Goal: Navigation & Orientation: Find specific page/section

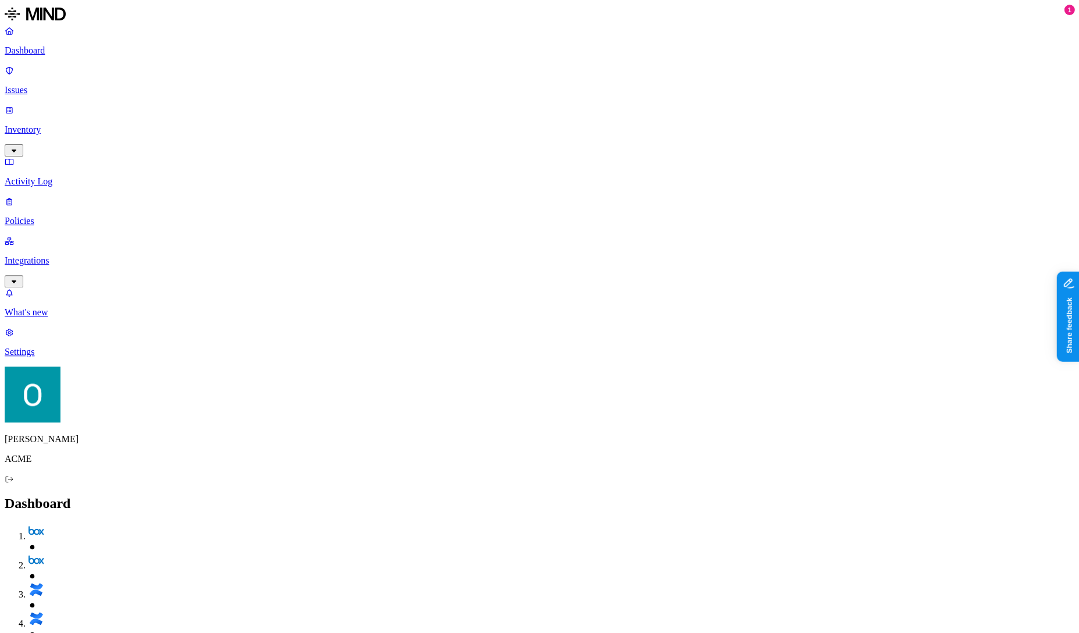
click at [71, 196] on link "Policies" at bounding box center [540, 211] width 1070 height 30
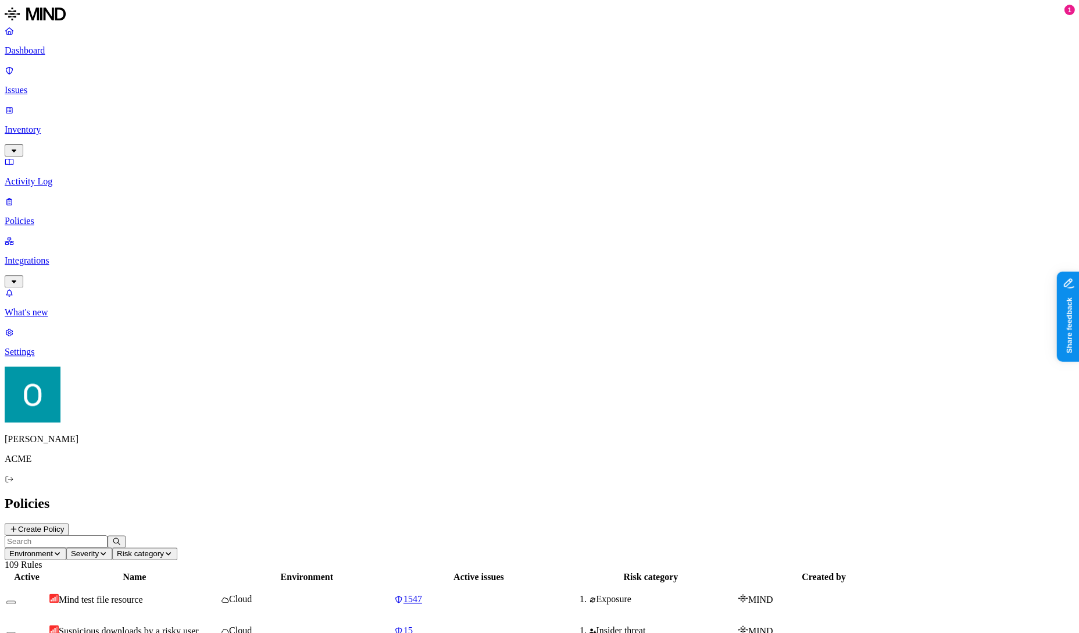
click at [53, 85] on p "Issues" at bounding box center [540, 90] width 1070 height 10
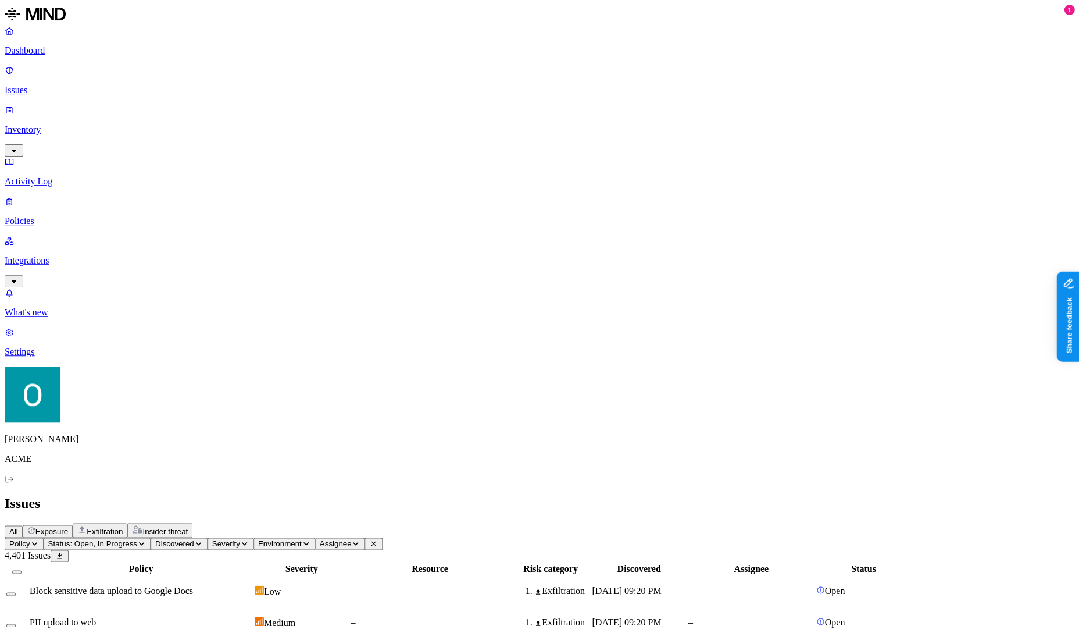
click at [56, 124] on p "Inventory" at bounding box center [540, 129] width 1070 height 10
